Goal: Information Seeking & Learning: Learn about a topic

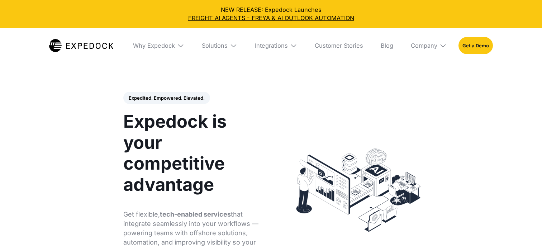
select select
click at [300, 16] on link "FREIGHT AI AGENTS - FREYA & AI OUTLOOK AUTOMATION" at bounding box center [271, 18] width 530 height 8
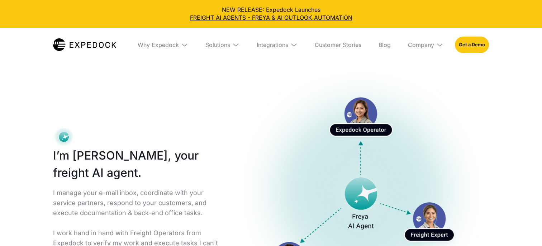
select select
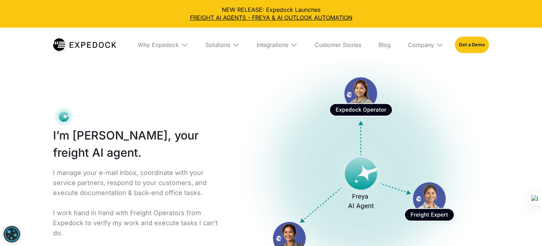
scroll to position [21, 0]
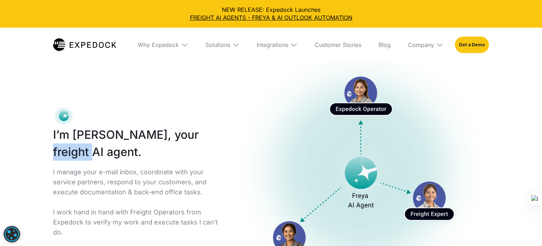
drag, startPoint x: 176, startPoint y: 136, endPoint x: 83, endPoint y: 154, distance: 94.6
click at [83, 154] on h1 "I’m [PERSON_NAME], your freight AI agent." at bounding box center [137, 143] width 168 height 34
drag, startPoint x: 83, startPoint y: 154, endPoint x: 178, endPoint y: 138, distance: 96.3
click at [178, 138] on h1 "I’m [PERSON_NAME], your freight AI agent." at bounding box center [137, 143] width 168 height 34
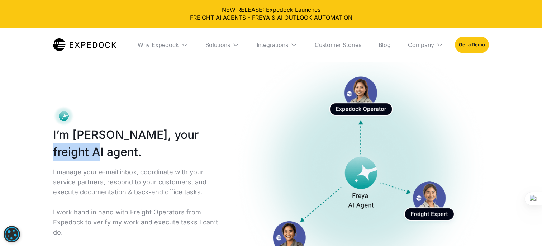
click at [178, 138] on h1 "I’m [PERSON_NAME], your freight AI agent." at bounding box center [137, 143] width 168 height 34
click at [72, 157] on h1 "I’m [PERSON_NAME], your freight AI agent." at bounding box center [137, 143] width 168 height 34
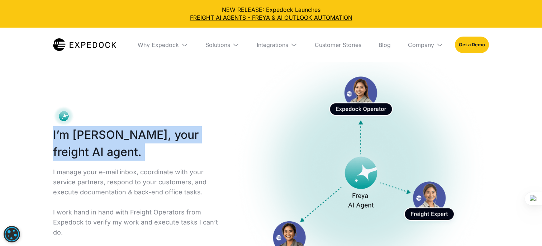
click at [72, 157] on h1 "I’m [PERSON_NAME], your freight AI agent." at bounding box center [137, 143] width 168 height 34
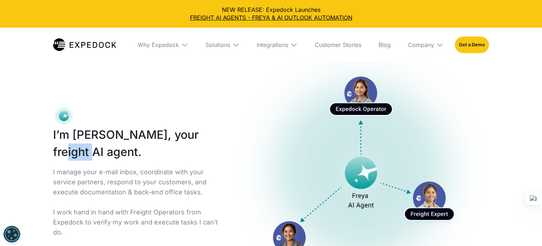
click at [72, 157] on h1 "I’m [PERSON_NAME], your freight AI agent." at bounding box center [137, 143] width 168 height 34
click at [72, 158] on h1 "I’m [PERSON_NAME], your freight AI agent." at bounding box center [137, 143] width 168 height 34
